Goal: Task Accomplishment & Management: Use online tool/utility

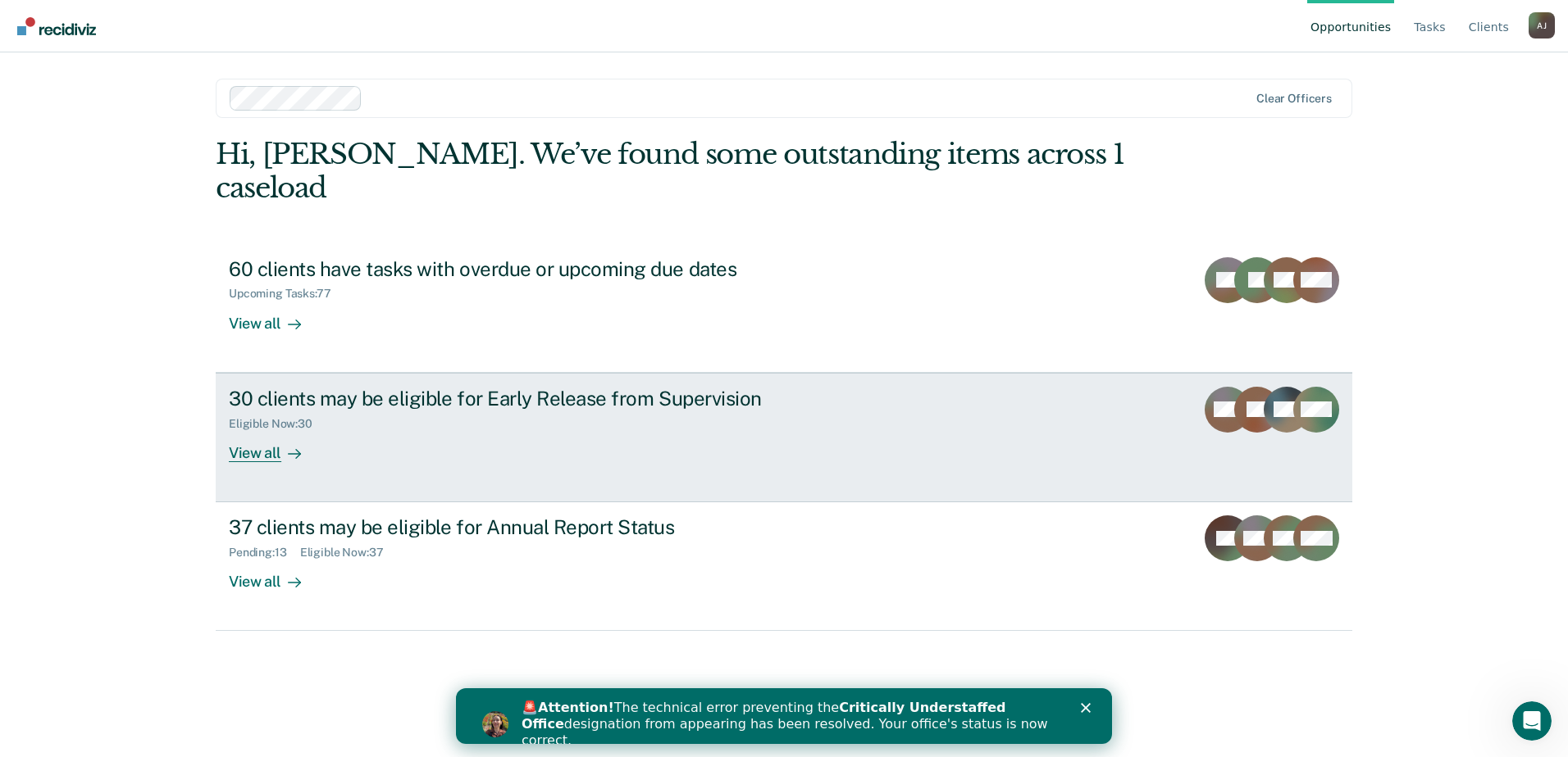
click at [481, 387] on div "30 clients may be eligible for Early Release from Supervision" at bounding box center [516, 398] width 576 height 23
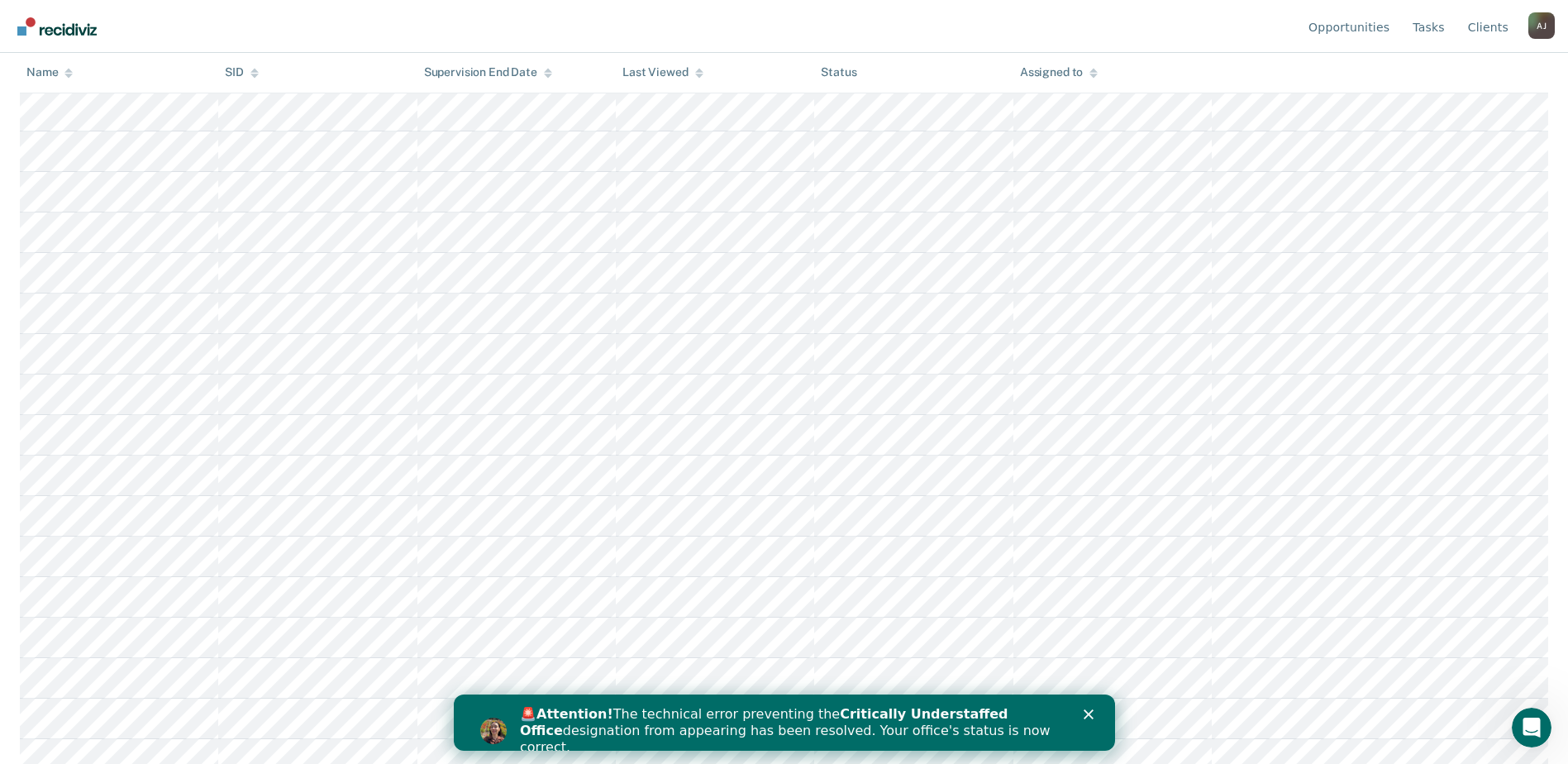
scroll to position [787, 0]
click at [1088, 718] on icon "Close" at bounding box center [1088, 715] width 9 height 9
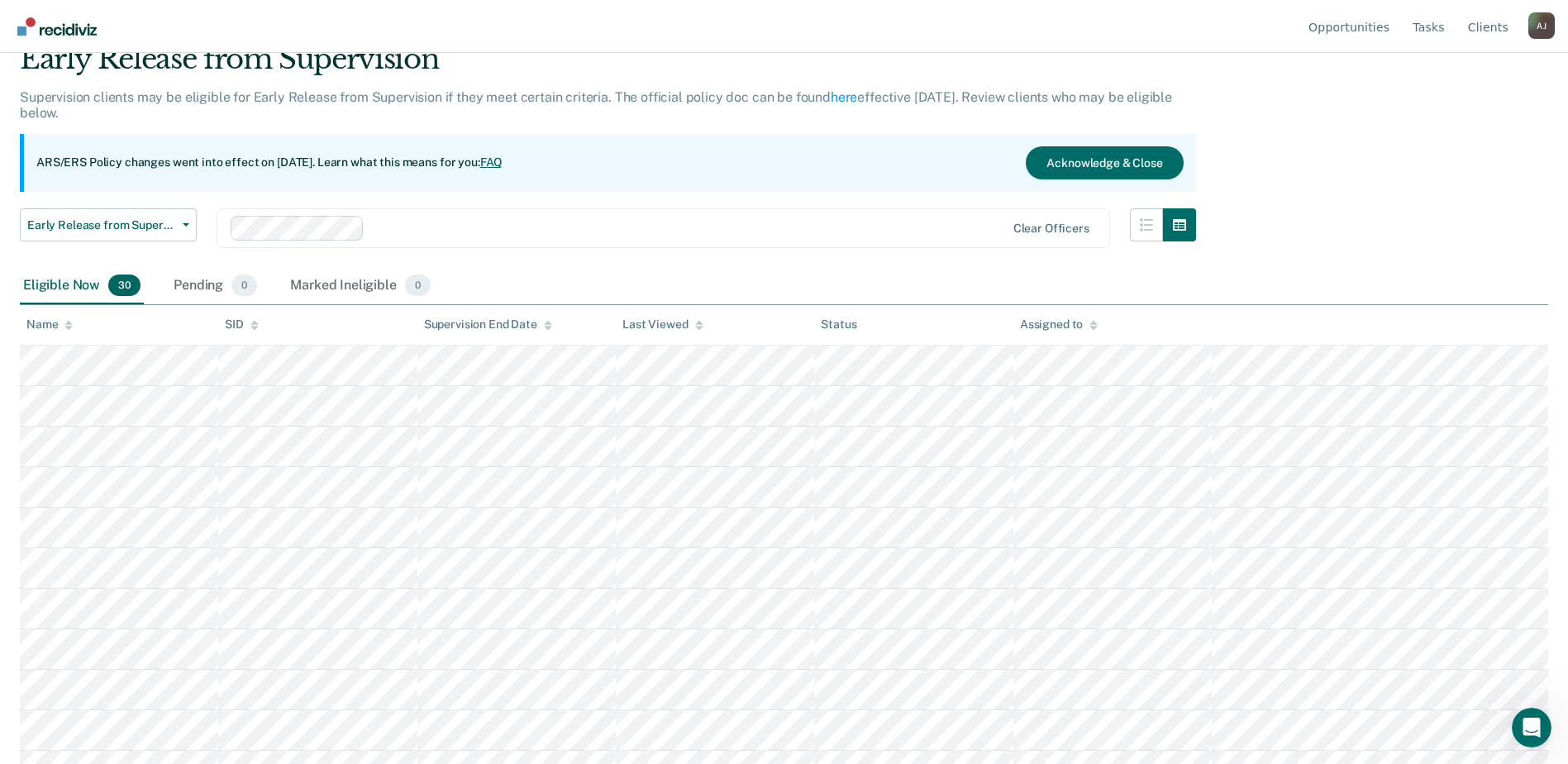
scroll to position [0, 0]
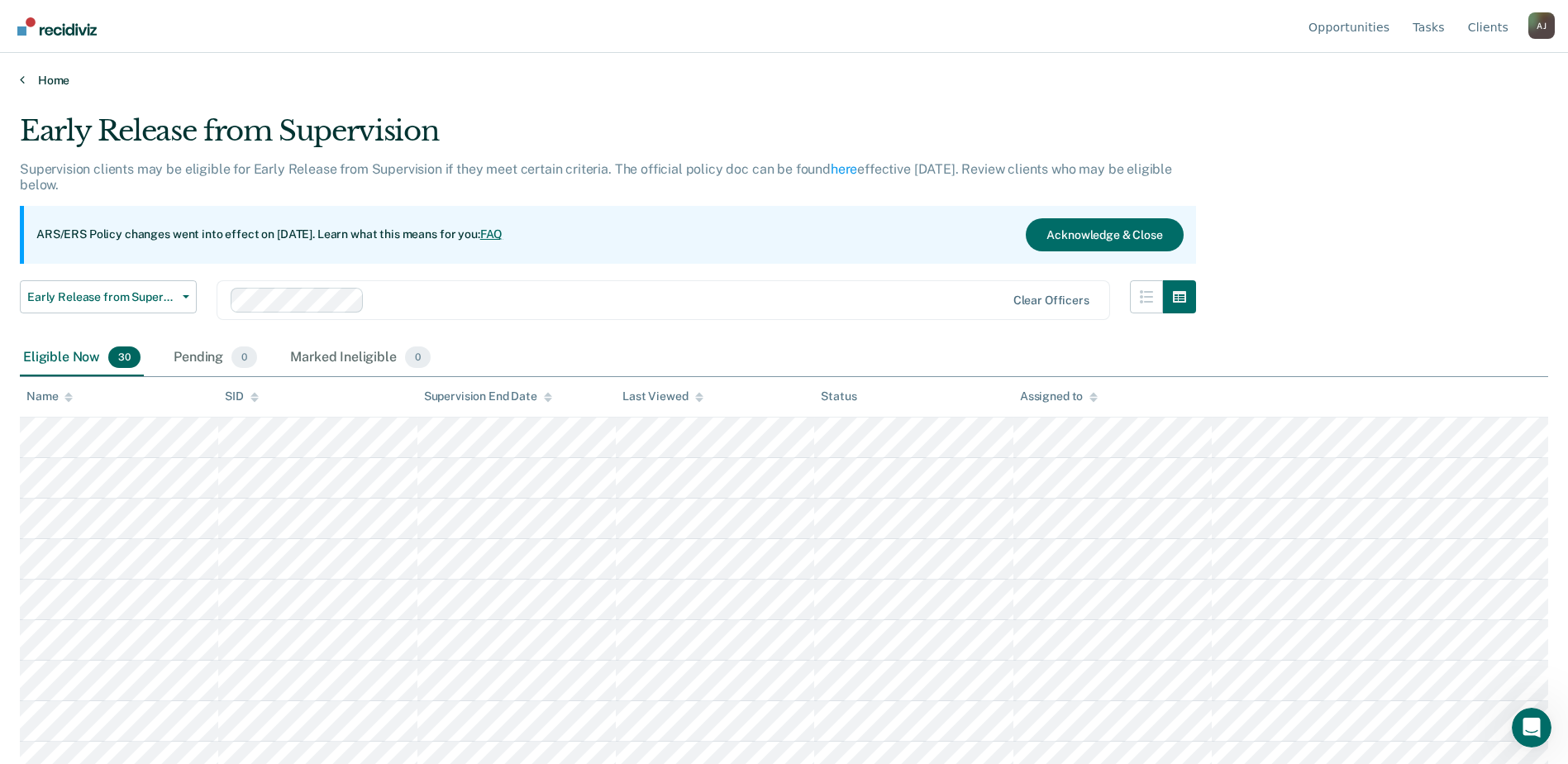
click at [47, 80] on link "Home" at bounding box center [784, 81] width 1529 height 15
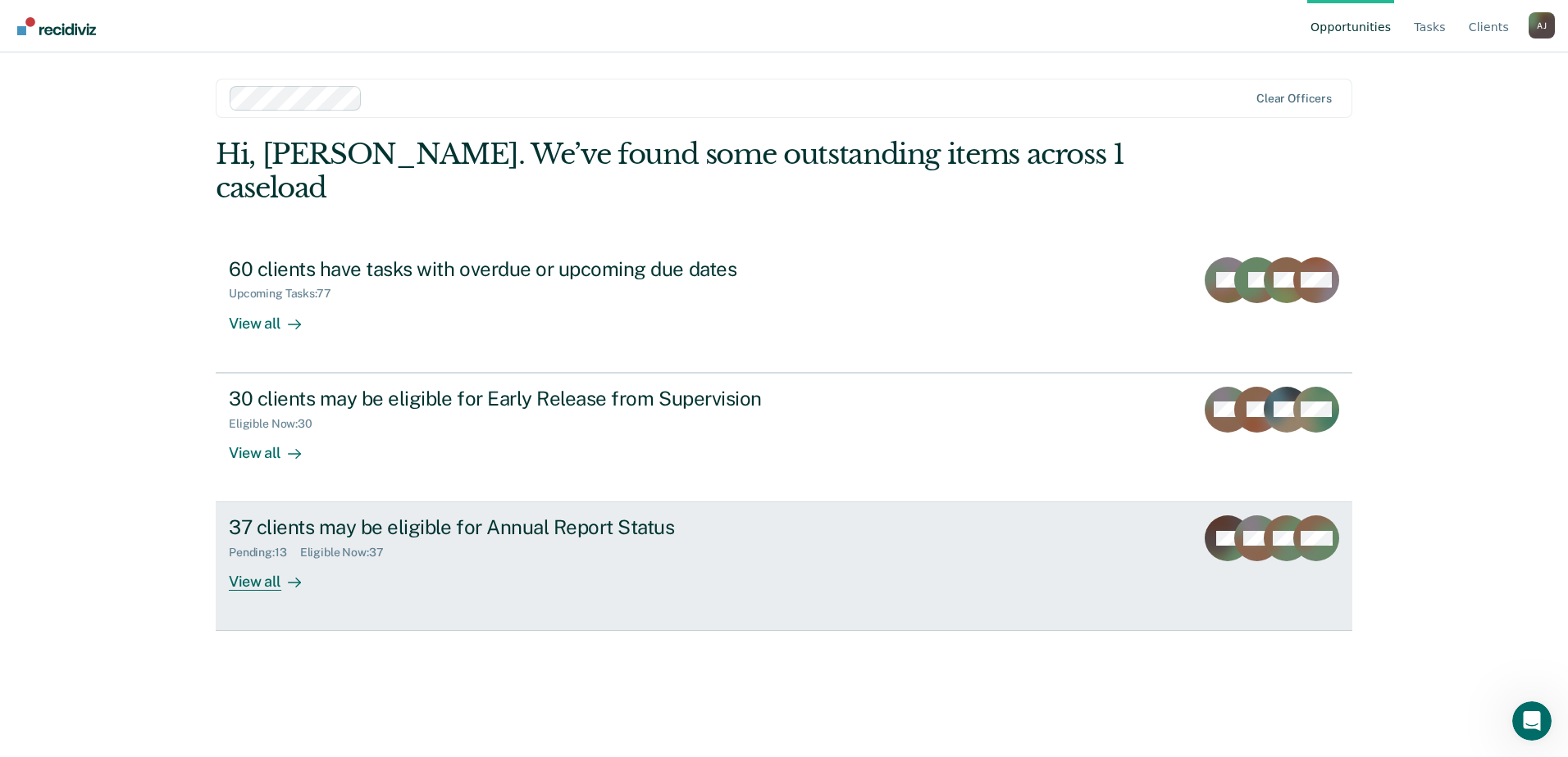
click at [425, 516] on div "37 clients may be eligible for Annual Report Status" at bounding box center [516, 527] width 576 height 23
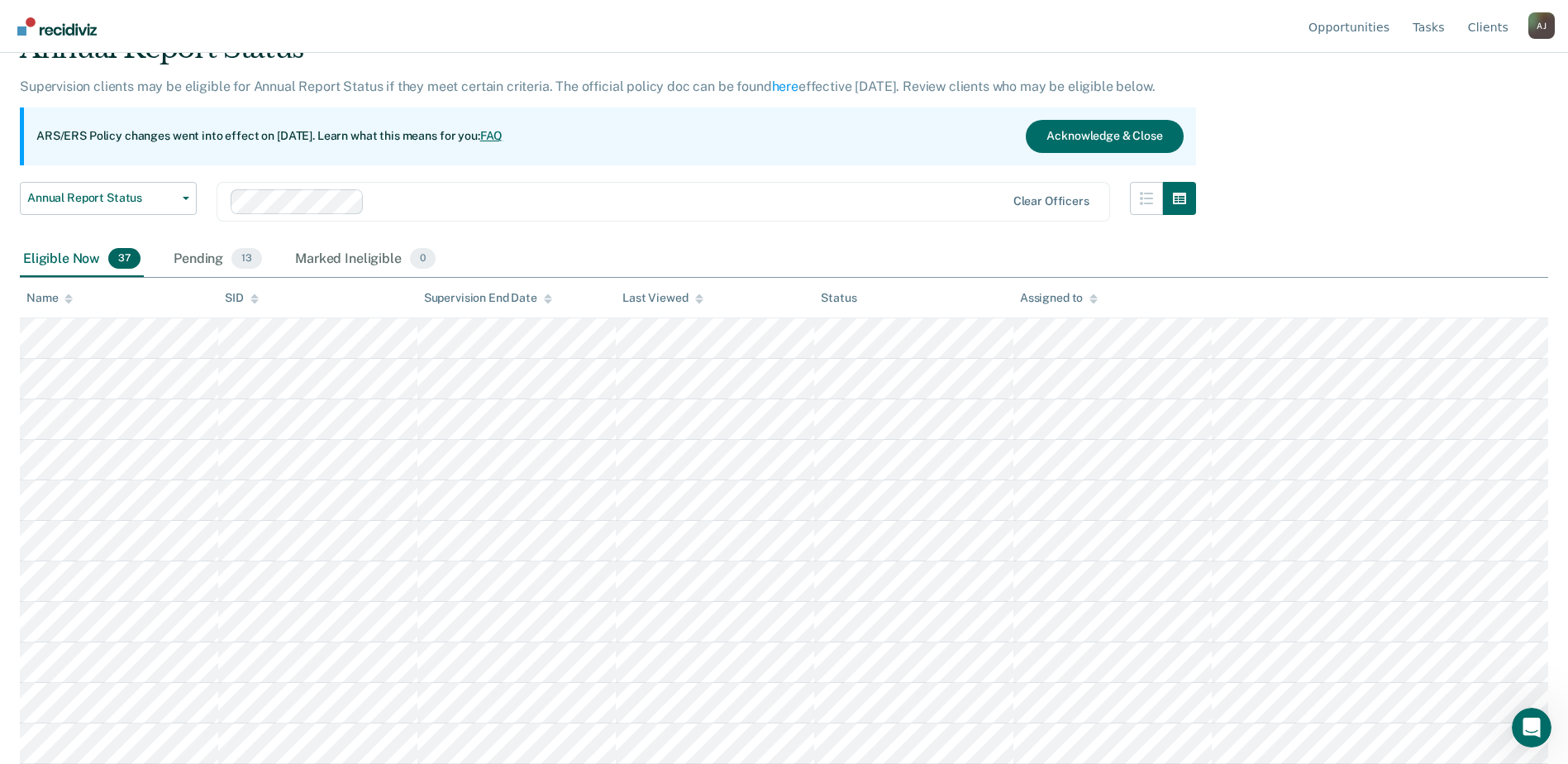
scroll to position [166, 0]
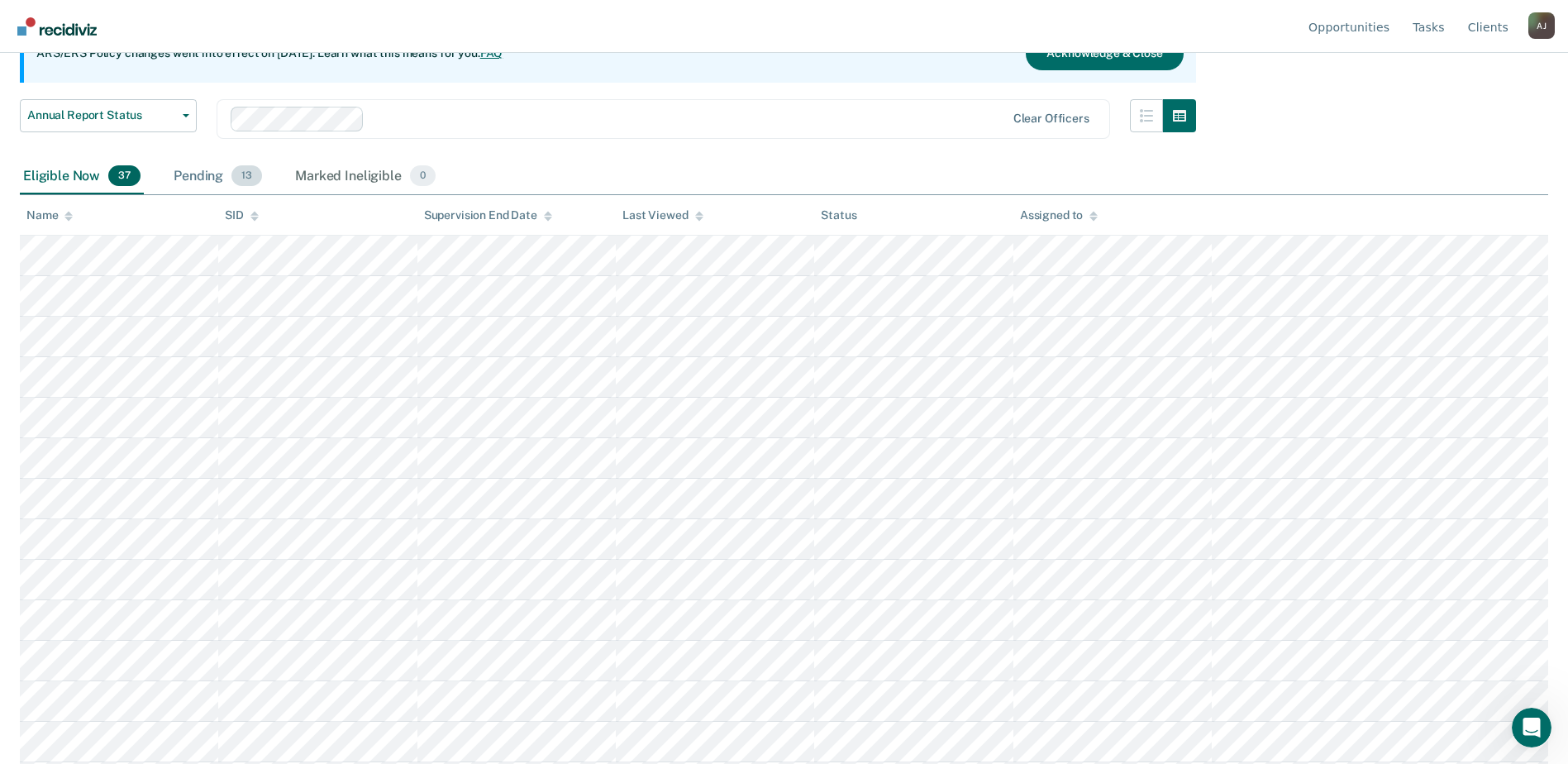
click at [209, 169] on div "Pending 13" at bounding box center [218, 177] width 95 height 36
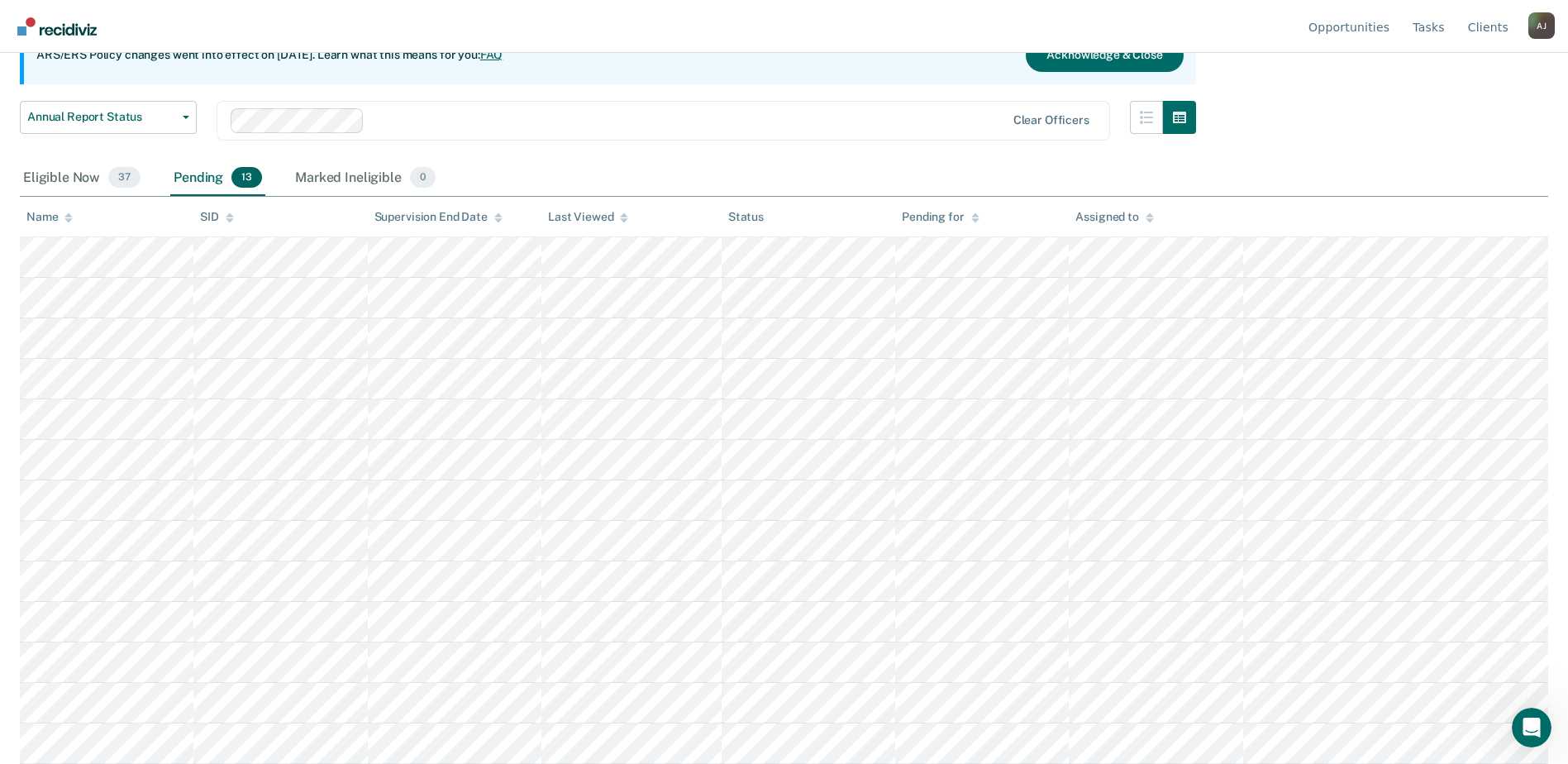
scroll to position [0, 0]
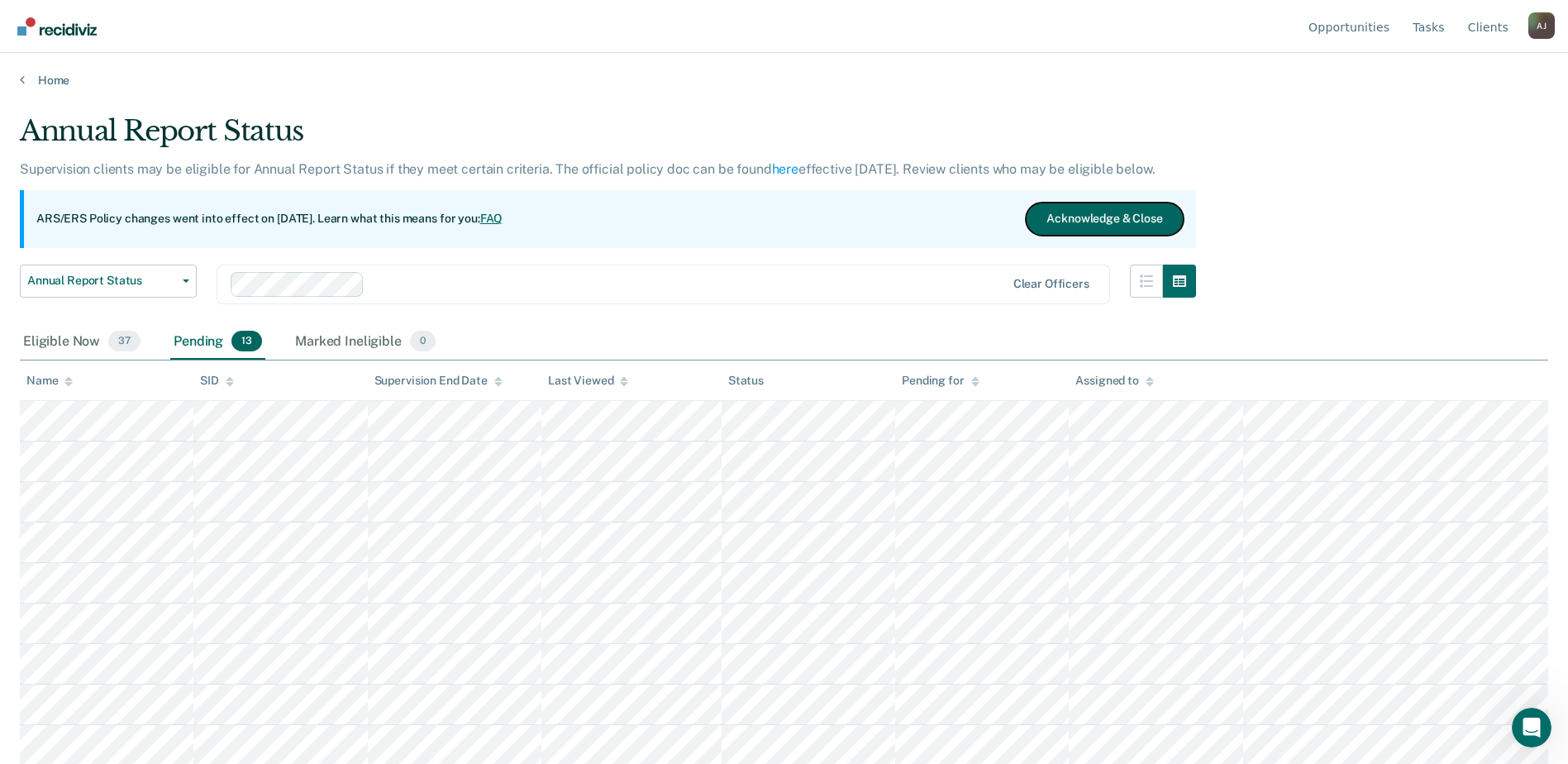
click at [1173, 227] on button "Acknowledge & Close" at bounding box center [1105, 219] width 157 height 33
